Goal: Information Seeking & Learning: Learn about a topic

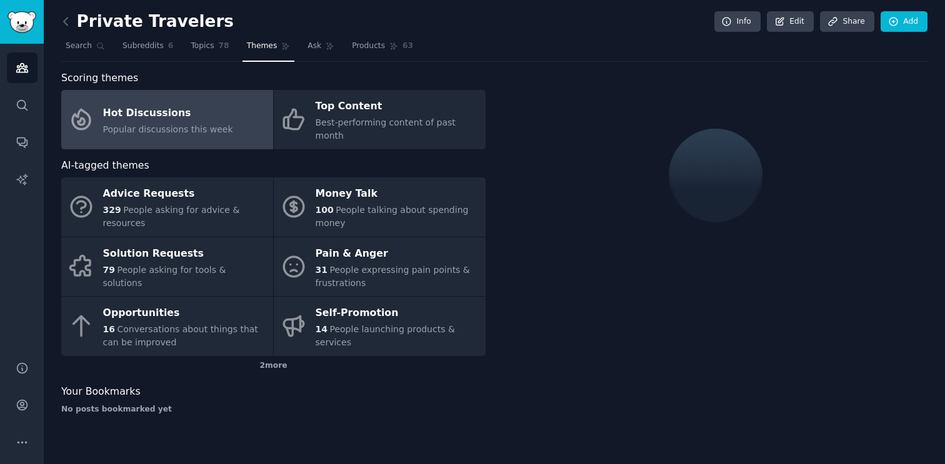
click at [185, 89] on div "Scoring themes Hot Discussions Popular discussions this week Top Content Best-p…" at bounding box center [273, 110] width 424 height 79
click at [181, 128] on span "Popular discussions this week" at bounding box center [168, 129] width 130 height 10
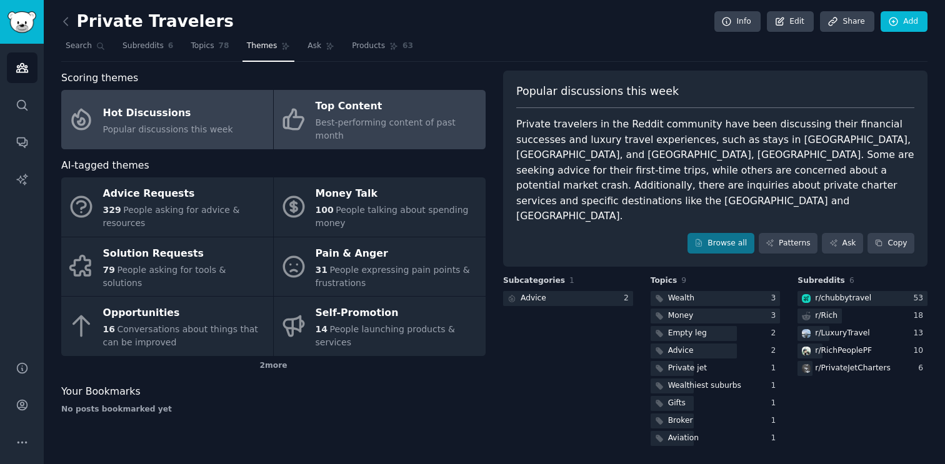
click at [341, 115] on div "Top Content" at bounding box center [398, 107] width 164 height 20
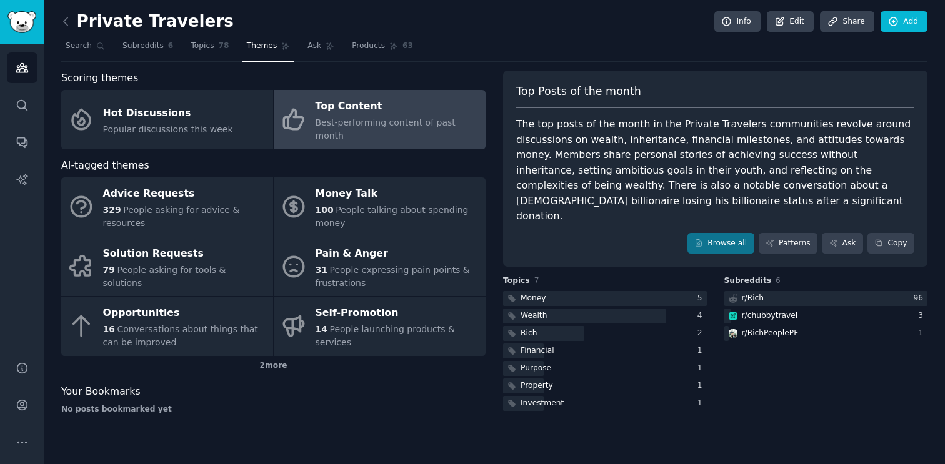
click at [147, 34] on div "Private Travelers Info Edit Share Add" at bounding box center [494, 24] width 866 height 26
click at [145, 44] on span "Subreddits" at bounding box center [143, 46] width 41 height 11
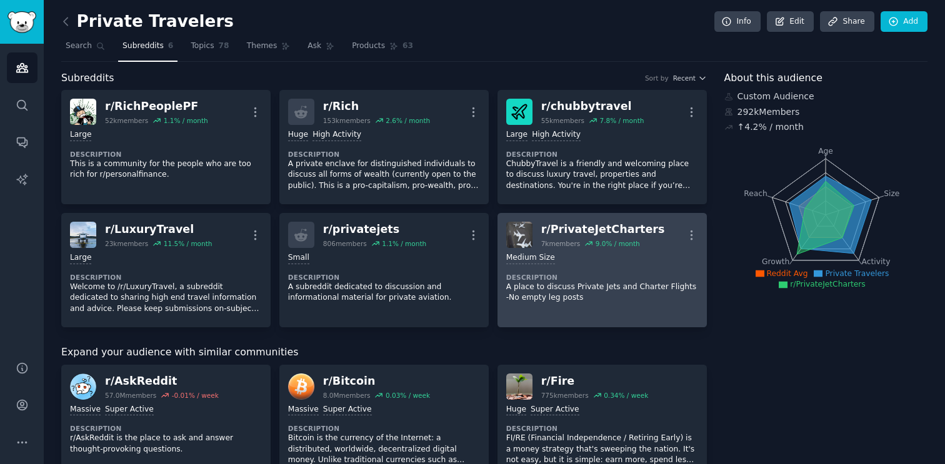
click at [593, 227] on div "r/ PrivateJetCharters" at bounding box center [603, 230] width 124 height 16
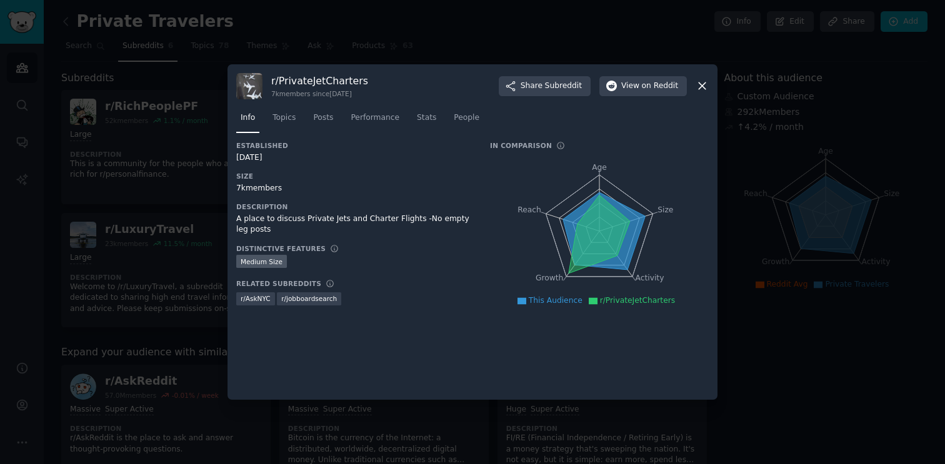
click at [703, 88] on icon at bounding box center [702, 86] width 7 height 7
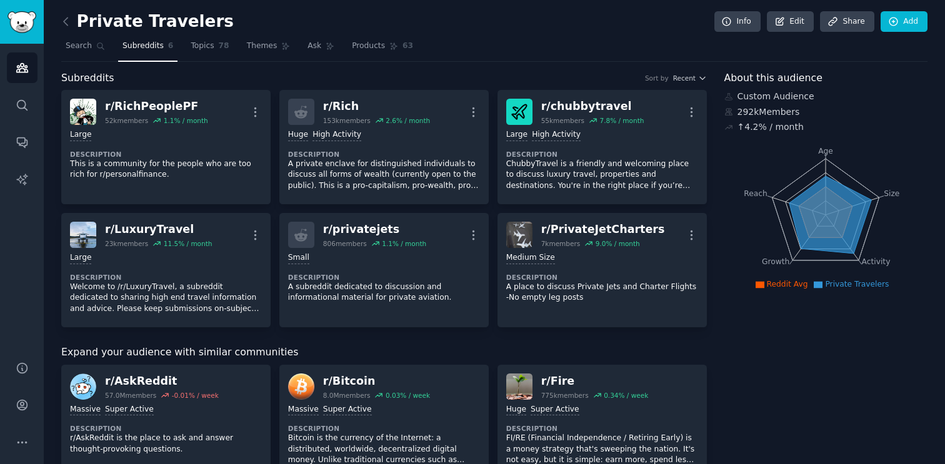
click at [634, 49] on nav "Search Subreddits 6 Topics 78 Themes Ask Products 63" at bounding box center [494, 49] width 866 height 26
